Goal: Task Accomplishment & Management: Manage account settings

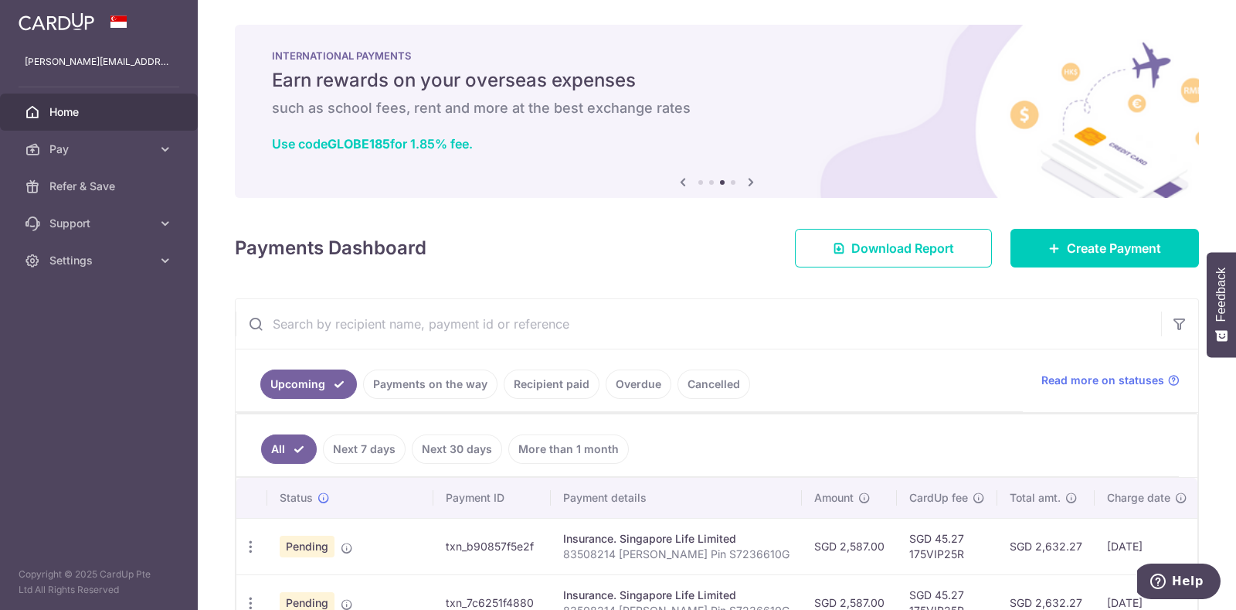
scroll to position [148, 0]
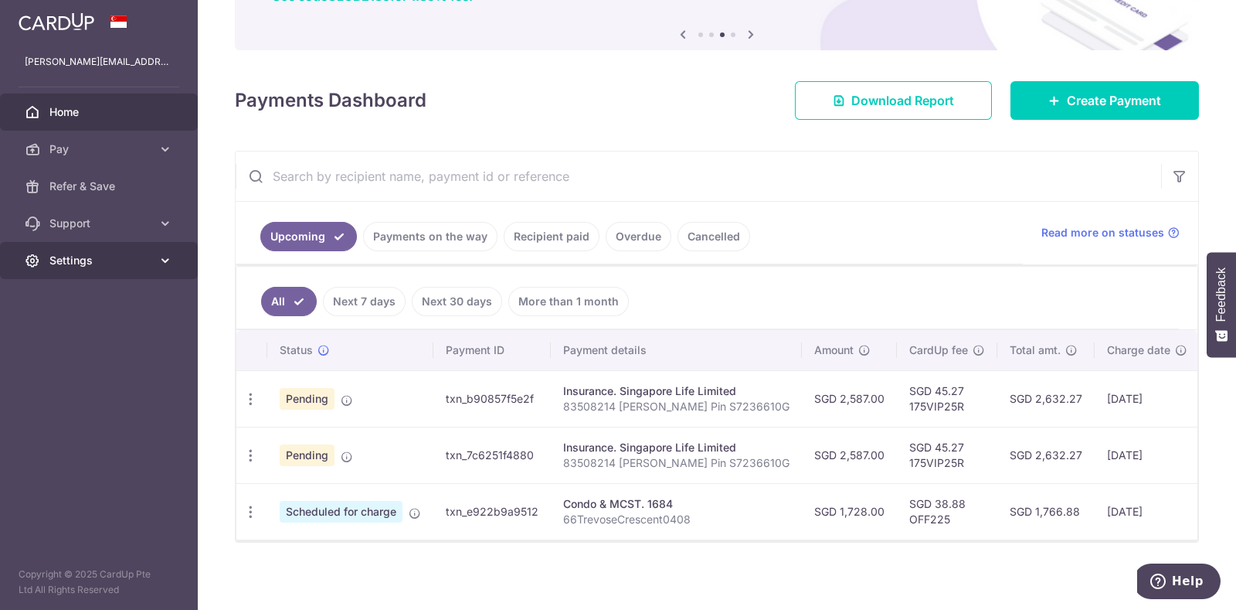
click at [167, 250] on link "Settings" at bounding box center [99, 260] width 198 height 37
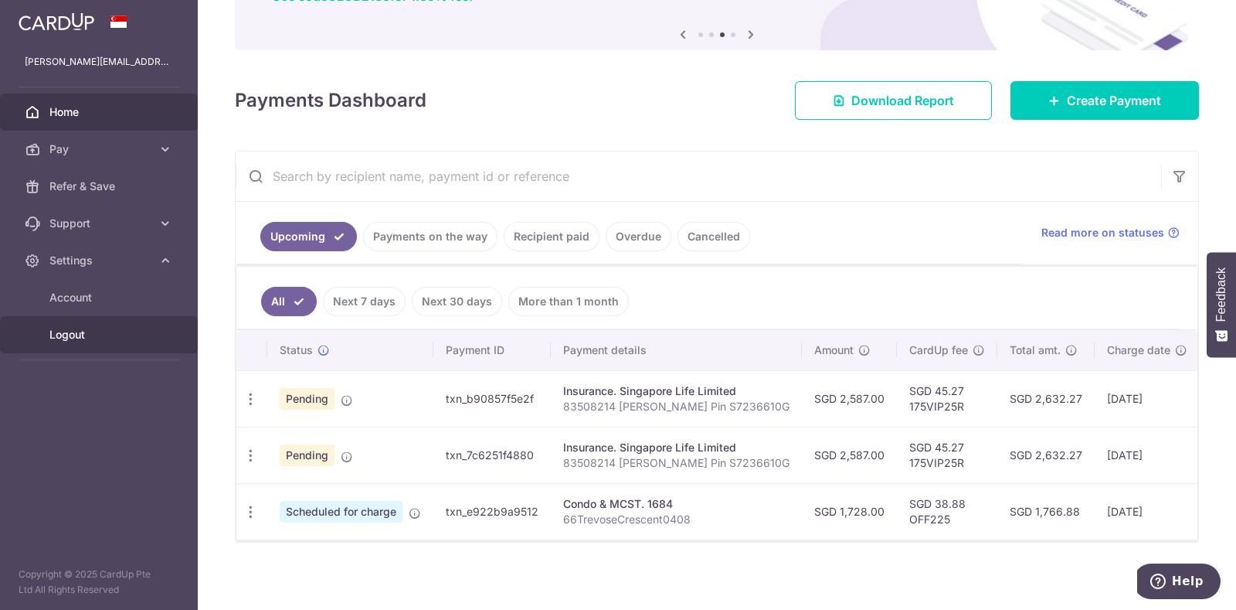
click at [77, 324] on link "Logout" at bounding box center [99, 334] width 198 height 37
